Goal: Check status: Check status

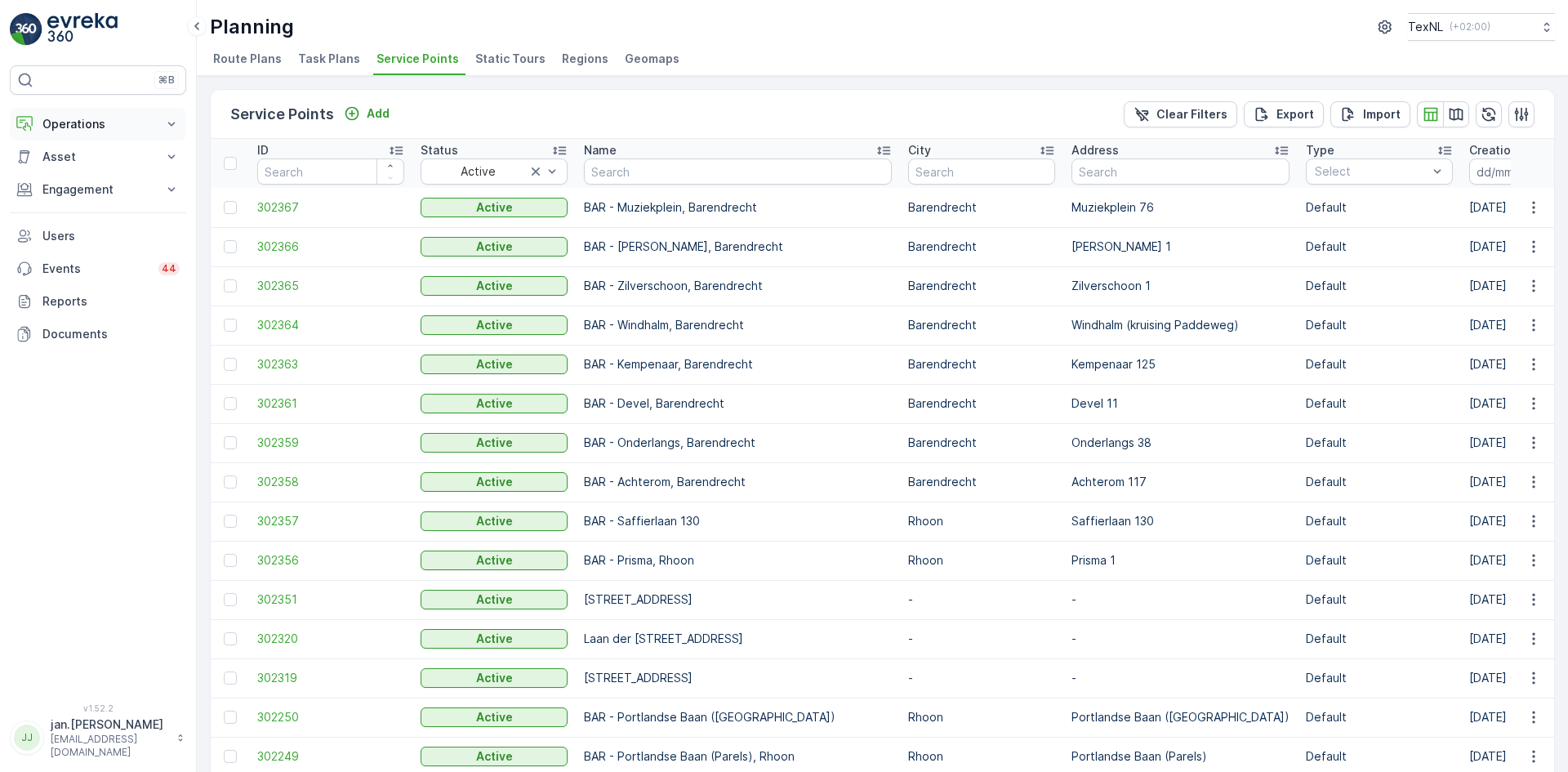
click at [111, 119] on p "Operations" at bounding box center [98, 124] width 111 height 17
click at [73, 196] on p "Routes & Tasks" at bounding box center [84, 198] width 85 height 17
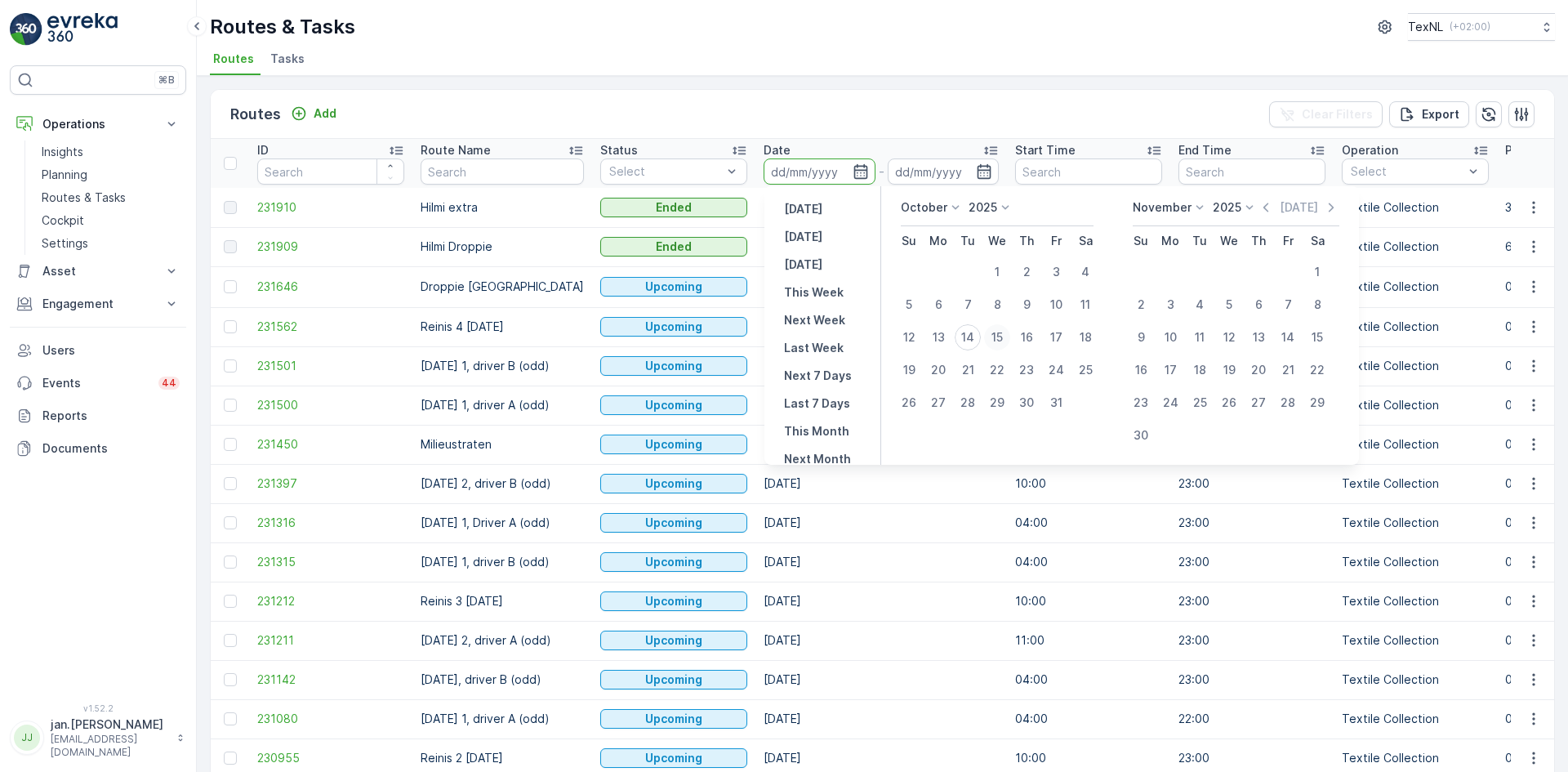
click at [1000, 336] on div "15" at bounding box center [997, 337] width 26 height 26
type input "[DATE]"
click at [1001, 336] on div "15" at bounding box center [997, 337] width 26 height 26
type input "[DATE]"
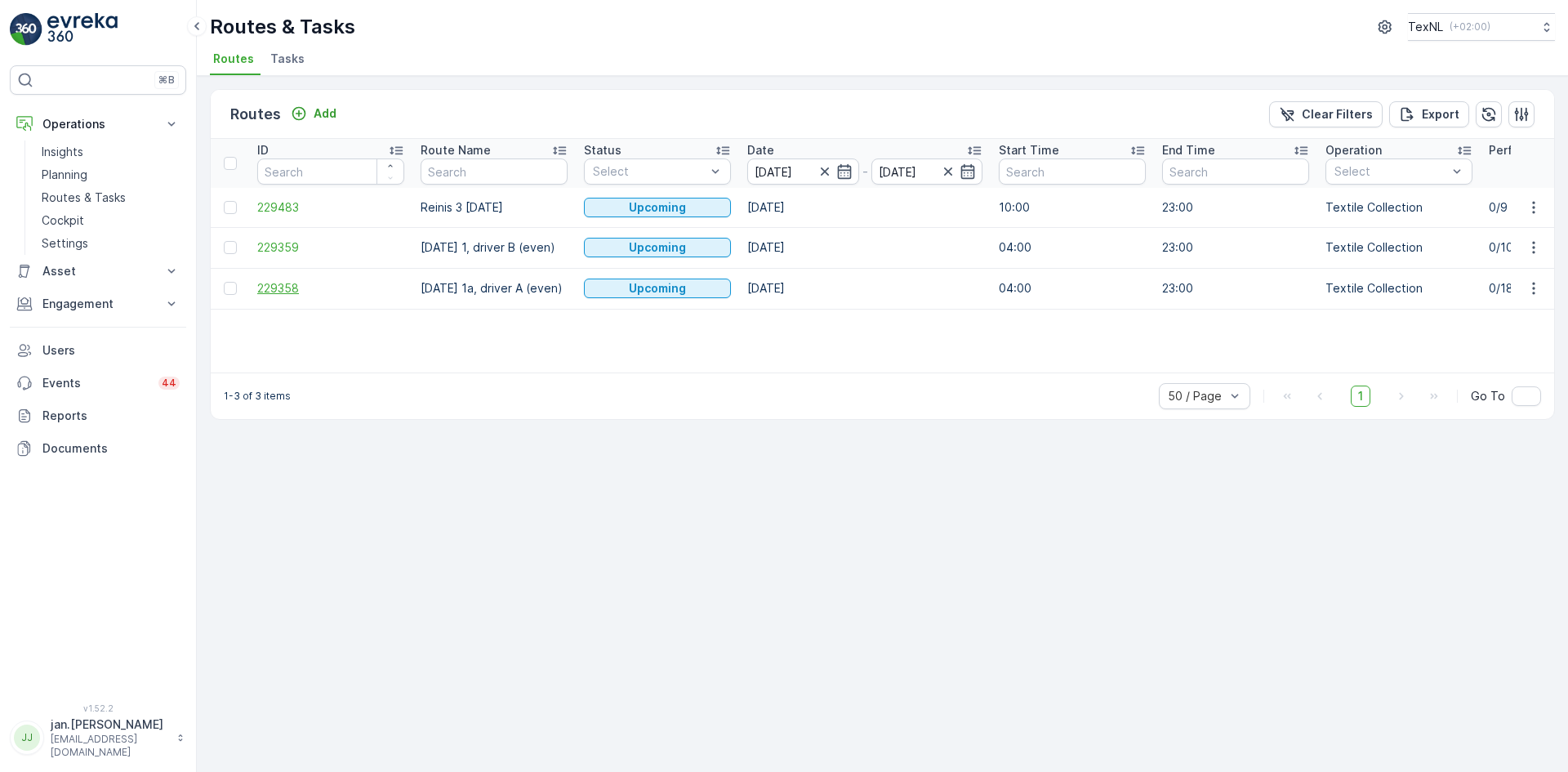
click at [282, 285] on span "229358" at bounding box center [331, 289] width 147 height 17
